Goal: Task Accomplishment & Management: Complete application form

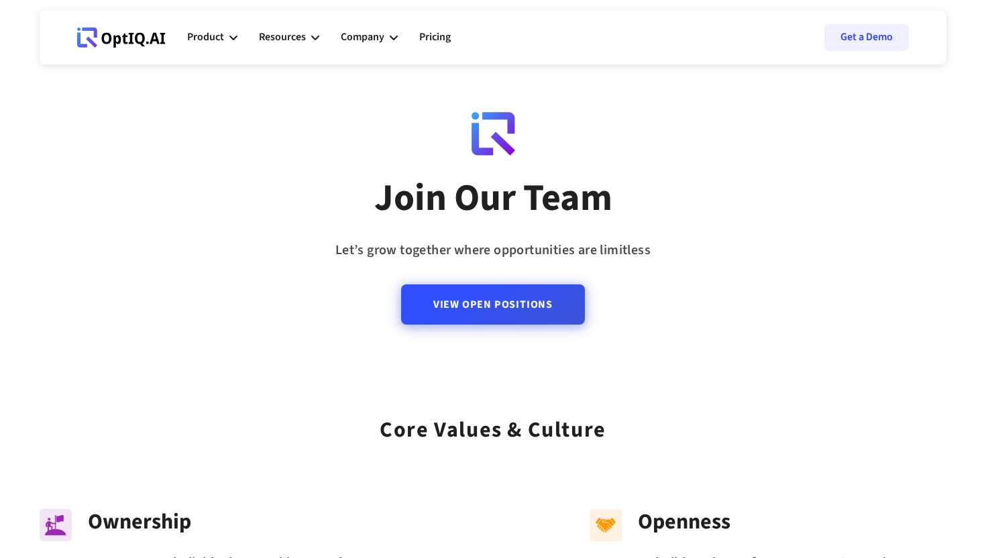
click at [496, 306] on link "View Open Positions" at bounding box center [493, 304] width 184 height 40
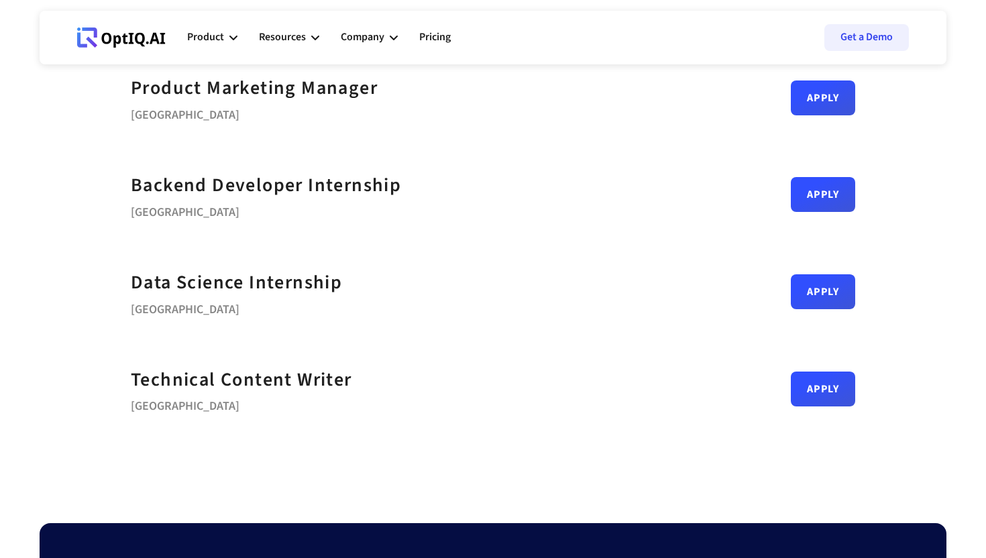
scroll to position [596, 0]
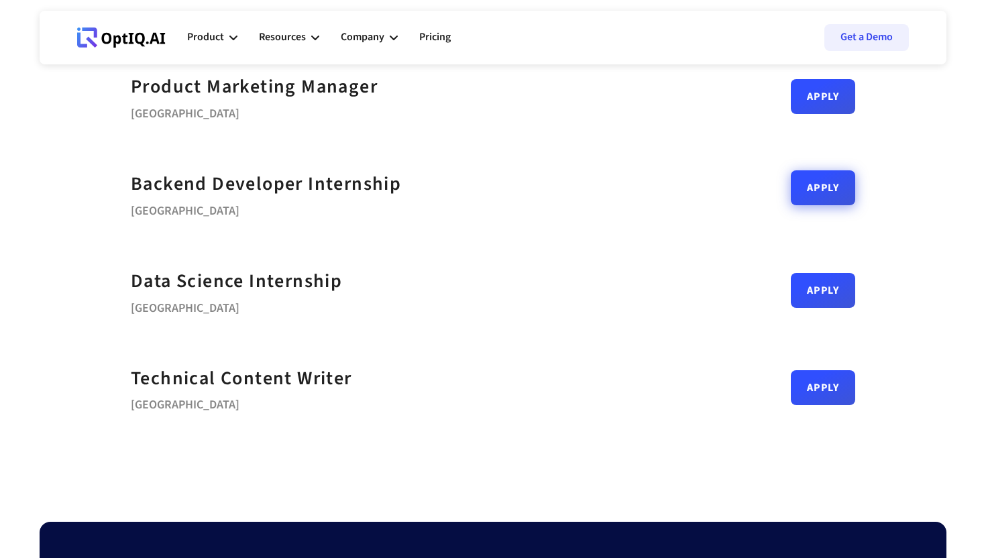
click at [834, 203] on link "Apply" at bounding box center [823, 187] width 64 height 35
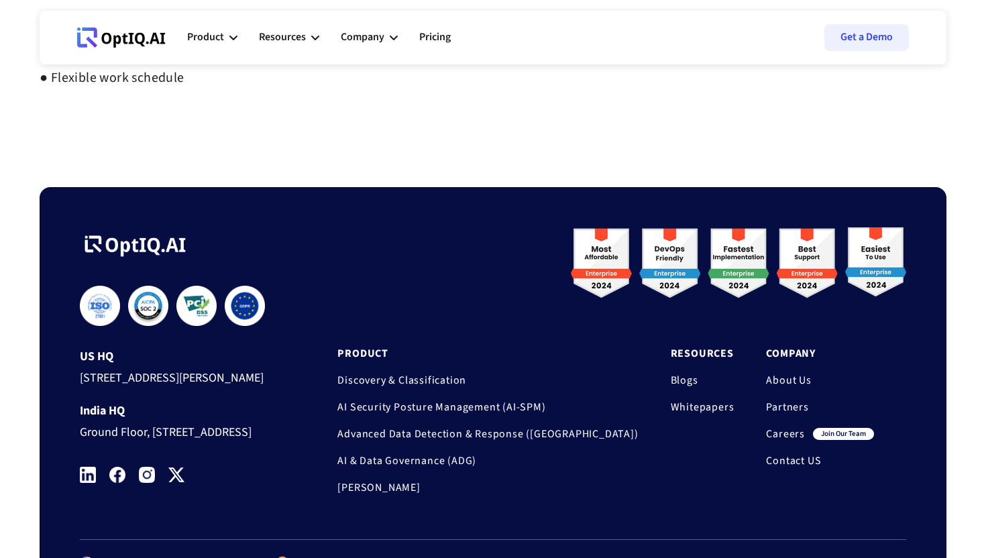
scroll to position [928, 0]
